Goal: Task Accomplishment & Management: Use online tool/utility

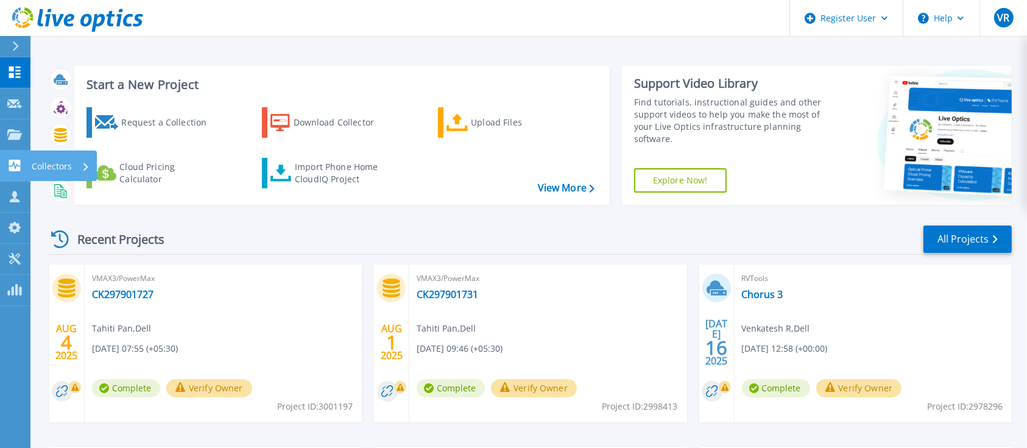
click at [17, 167] on icon at bounding box center [15, 166] width 12 height 12
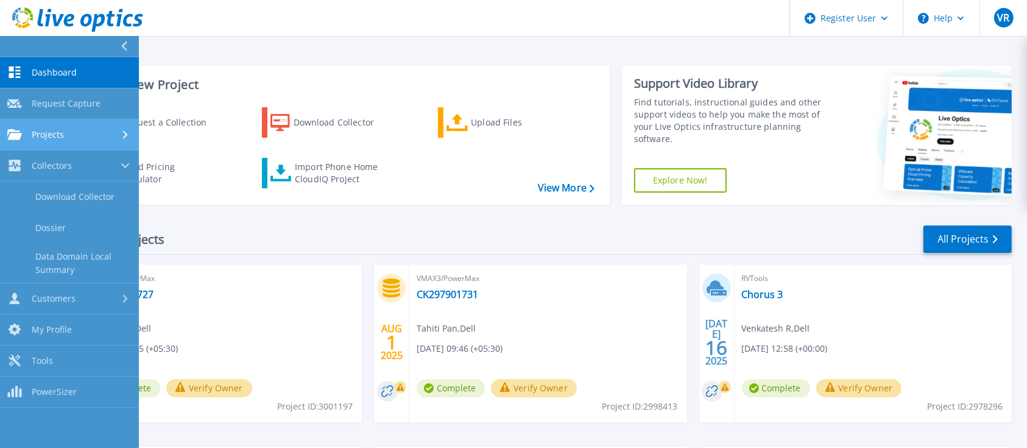
click at [73, 136] on div "Projects" at bounding box center [69, 134] width 124 height 11
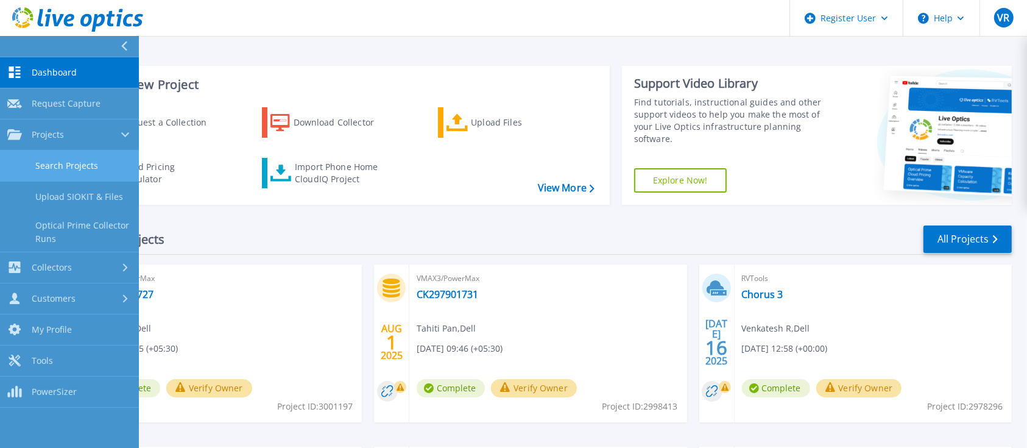
click at [70, 161] on link "Search Projects" at bounding box center [69, 165] width 139 height 31
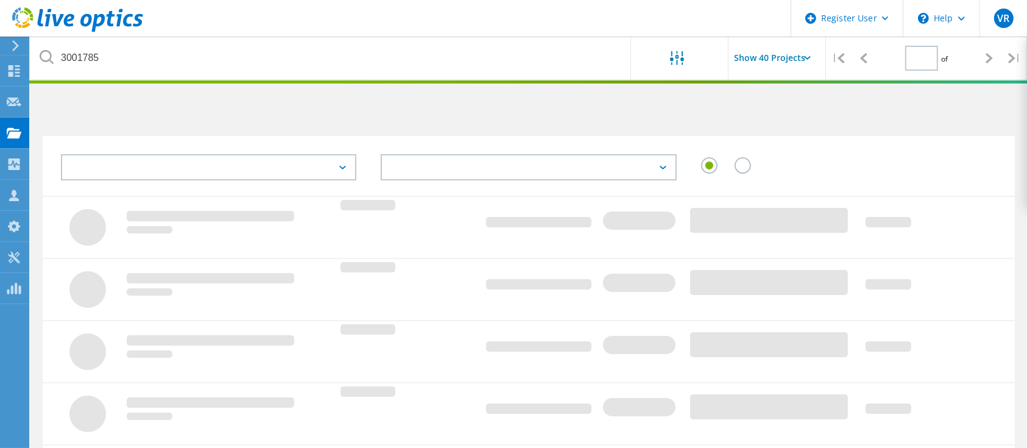
type input "1"
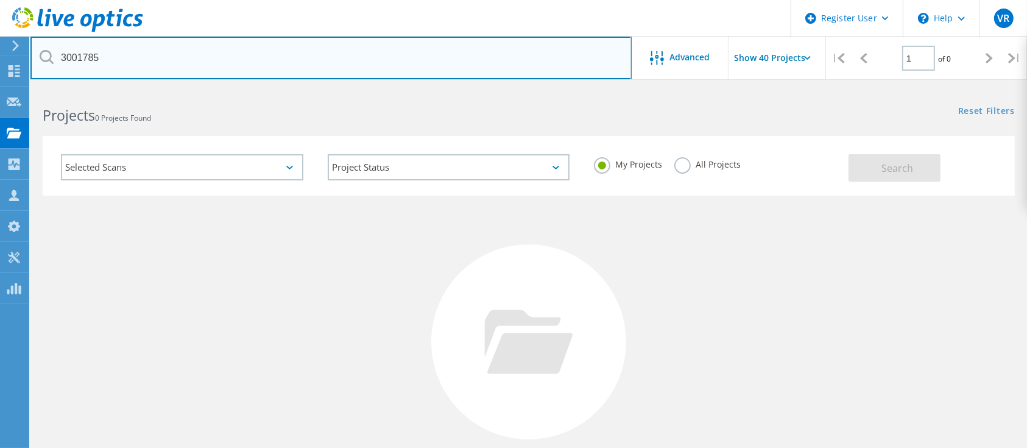
click at [119, 60] on input "3001785" at bounding box center [330, 58] width 601 height 43
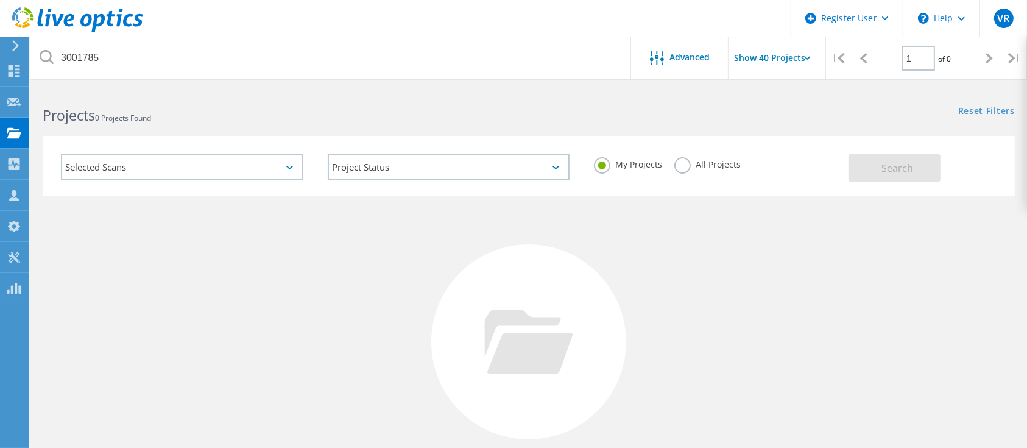
click at [712, 169] on label "All Projects" at bounding box center [707, 163] width 66 height 12
click at [0, 0] on input "All Projects" at bounding box center [0, 0] width 0 height 0
click at [887, 165] on span "Search" at bounding box center [898, 167] width 32 height 13
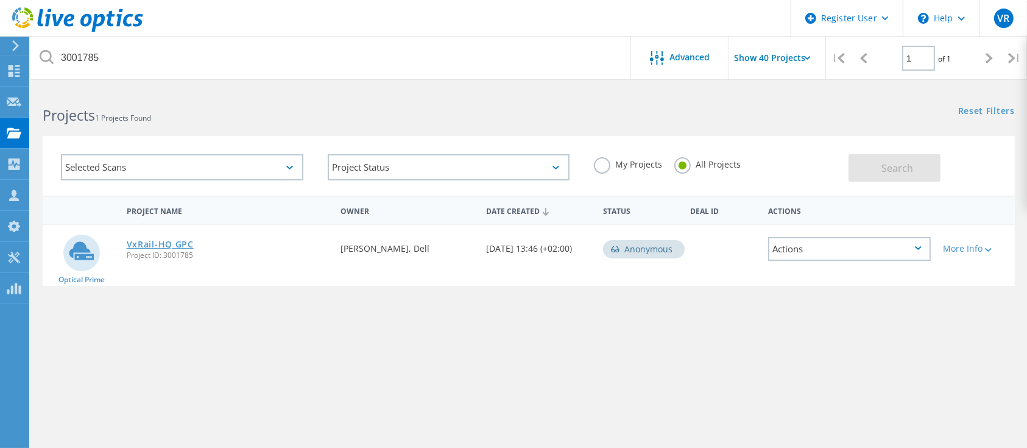
click at [169, 244] on link "VxRail-HQ GPC" at bounding box center [160, 244] width 67 height 9
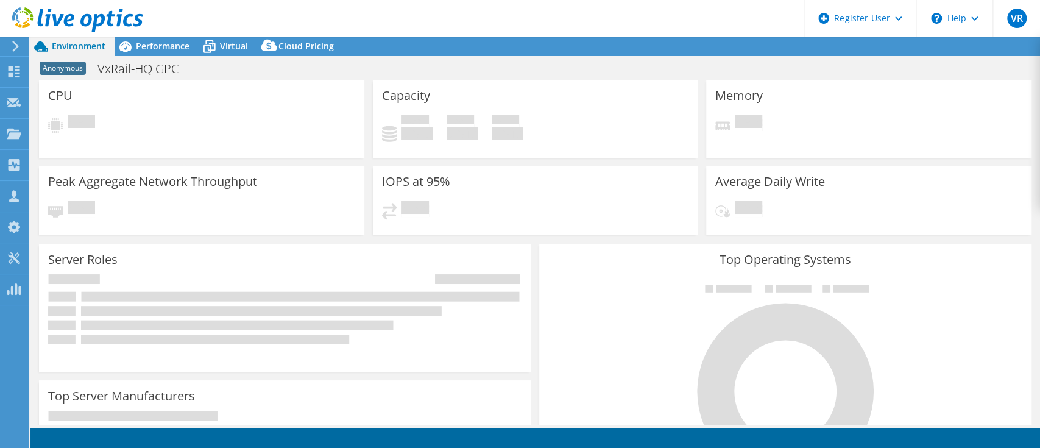
select select "USD"
select select "[GEOGRAPHIC_DATA]"
select select "JPY"
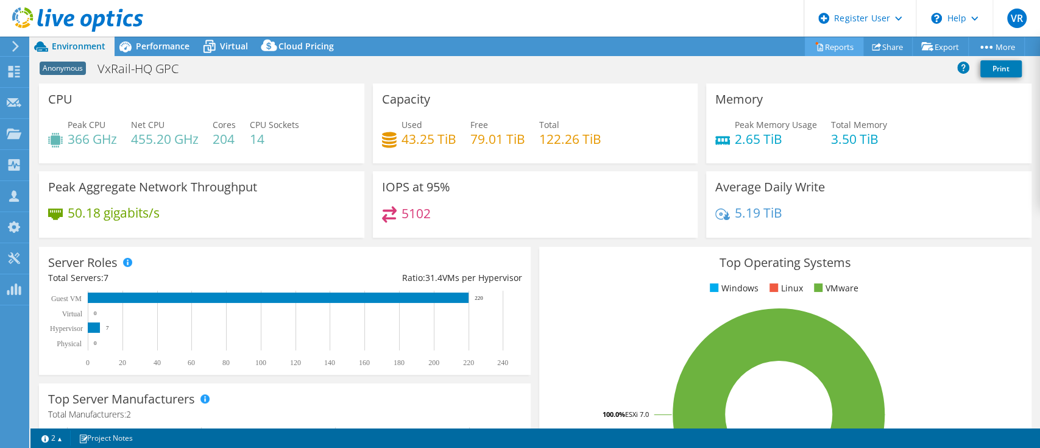
click at [830, 48] on link "Reports" at bounding box center [834, 46] width 58 height 19
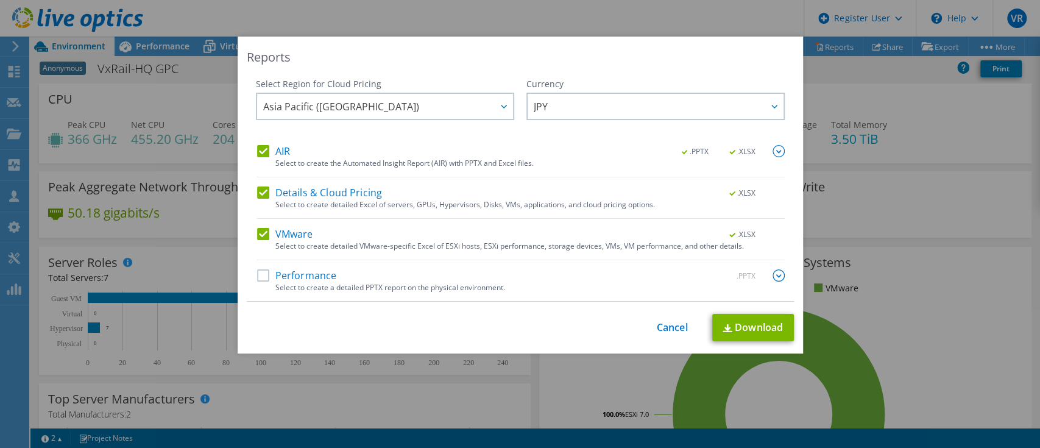
click at [297, 270] on label "Performance" at bounding box center [297, 275] width 80 height 12
click at [0, 0] on input "Performance" at bounding box center [0, 0] width 0 height 0
click at [749, 336] on link "Download" at bounding box center [753, 327] width 82 height 27
